Goal: Task Accomplishment & Management: Use online tool/utility

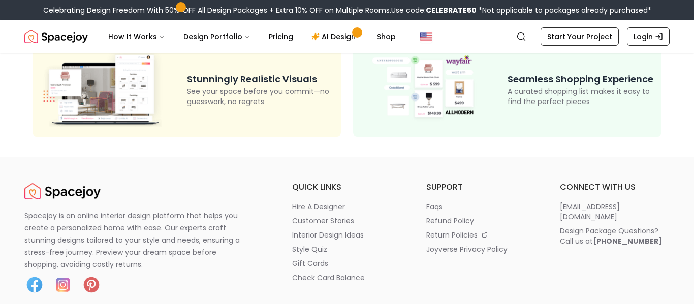
scroll to position [203, 0]
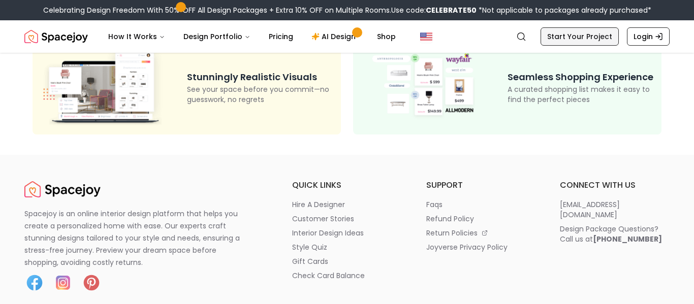
click at [557, 40] on link "Start Your Project" at bounding box center [580, 36] width 78 height 18
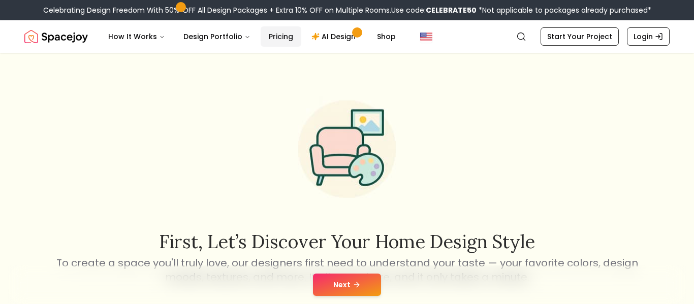
click at [270, 34] on link "Pricing" at bounding box center [281, 36] width 41 height 20
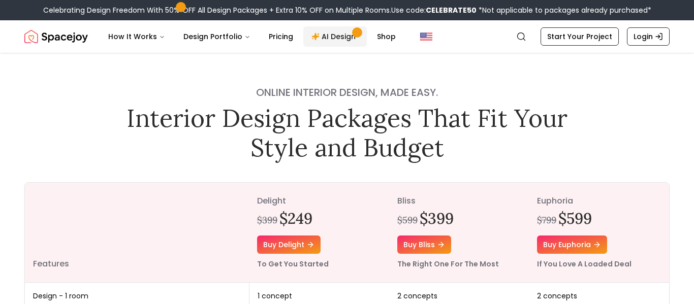
click at [334, 38] on link "AI Design" at bounding box center [335, 36] width 64 height 20
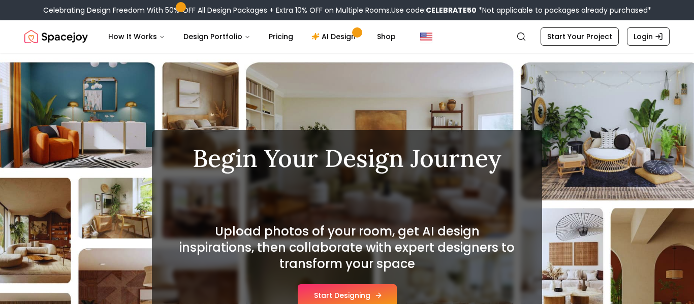
click at [330, 295] on button "Start Designing" at bounding box center [347, 296] width 99 height 22
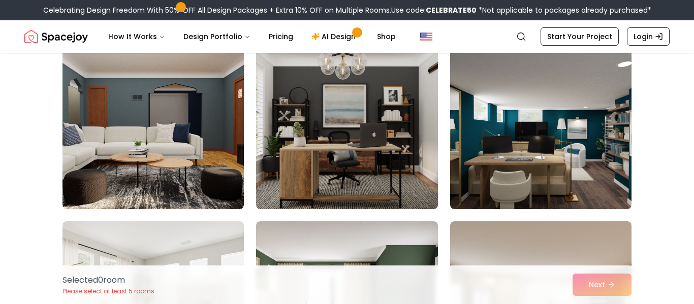
scroll to position [4297, 0]
